Goal: Task Accomplishment & Management: Use online tool/utility

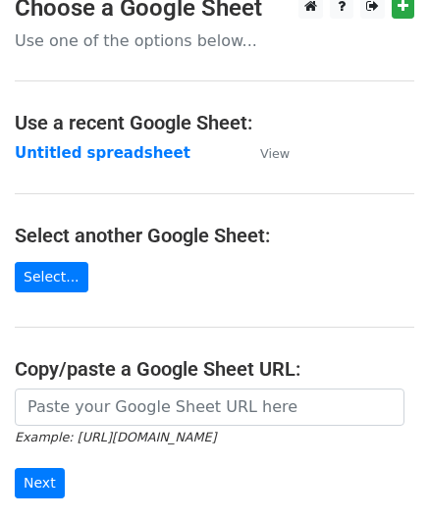
scroll to position [257, 0]
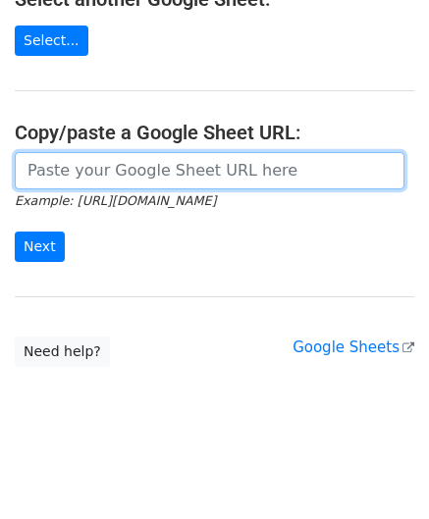
click at [96, 175] on input "url" at bounding box center [209, 170] width 389 height 37
paste input "https://docs.google.com/spreadsheets/d/1hZTg7C2rU7xUE7LVQhrb-Hu-7y3ejNbM4ITQng3…"
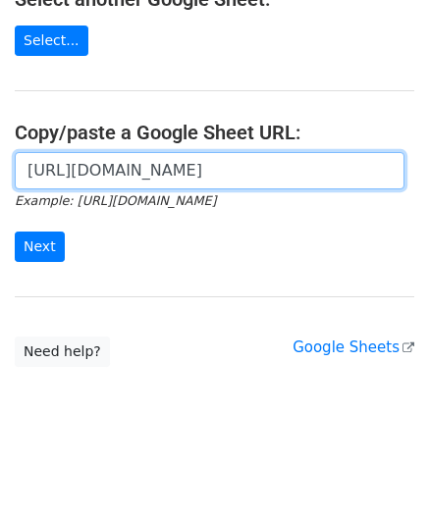
scroll to position [0, 426]
type input "https://docs.google.com/spreadsheets/d/1hZTg7C2rU7xUE7LVQhrb-Hu-7y3ejNbM4ITQng3…"
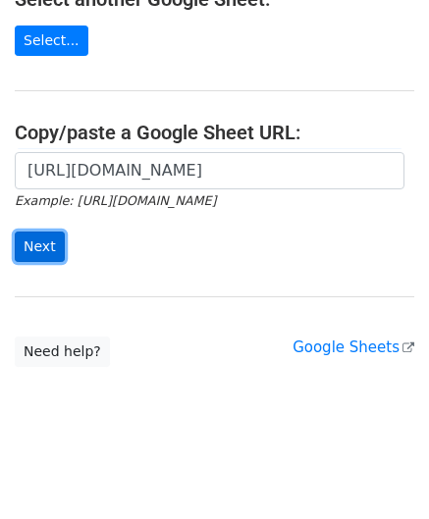
click at [44, 246] on input "Next" at bounding box center [40, 247] width 50 height 30
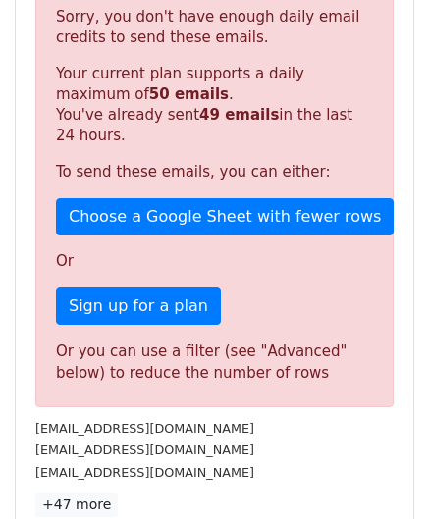
scroll to position [662, 0]
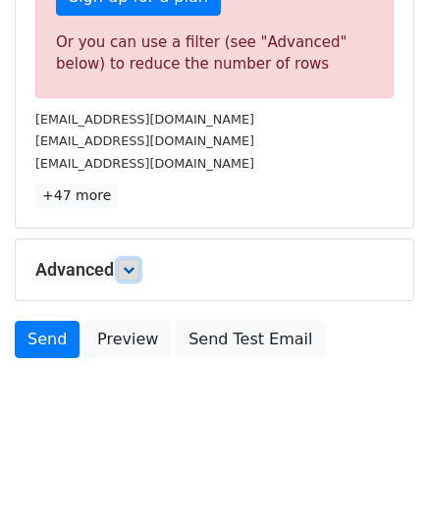
click at [133, 267] on icon at bounding box center [129, 270] width 12 height 12
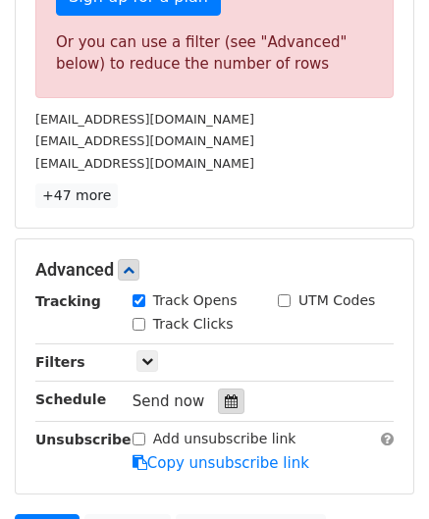
click at [225, 394] on icon at bounding box center [231, 401] width 13 height 14
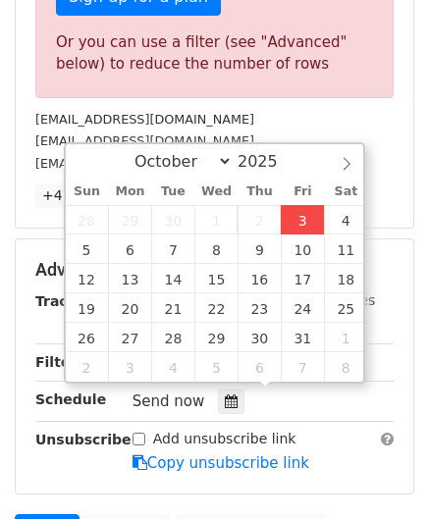
type input "[DATE] 12:00"
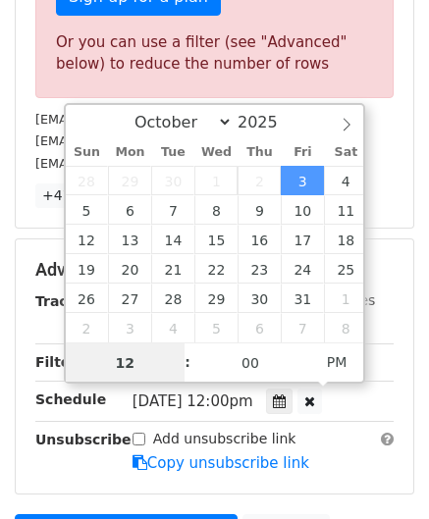
paste input "0"
type input "10"
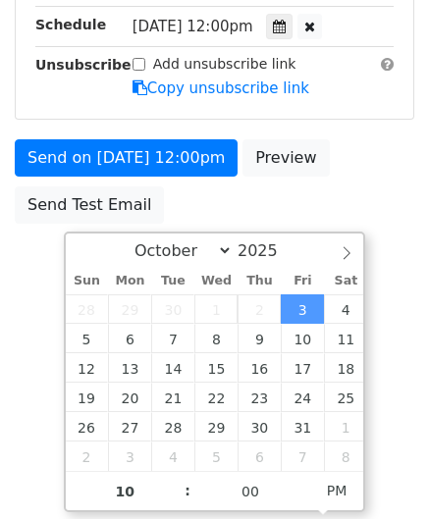
type input "[DATE] 22:00"
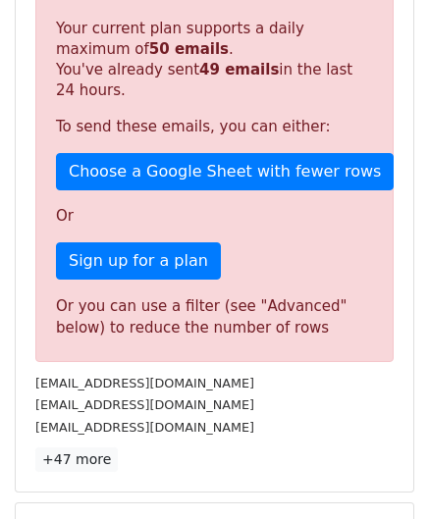
scroll to position [900, 0]
